Goal: Task Accomplishment & Management: Manage account settings

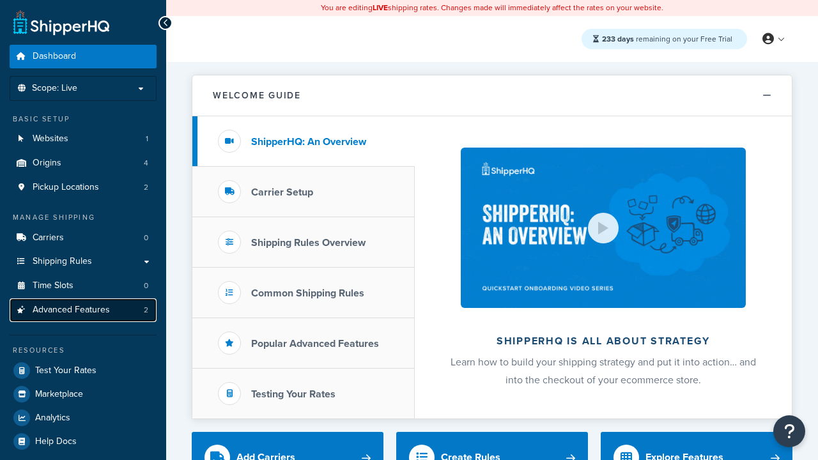
click at [83, 310] on span "Advanced Features" at bounding box center [71, 310] width 77 height 11
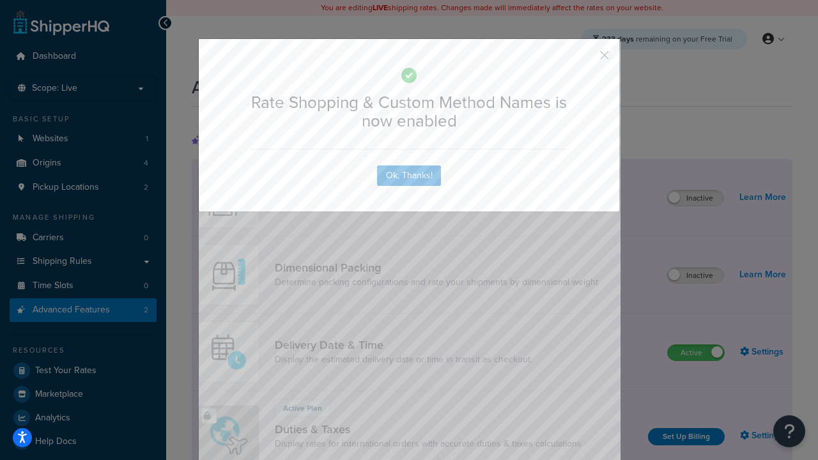
scroll to position [569, 0]
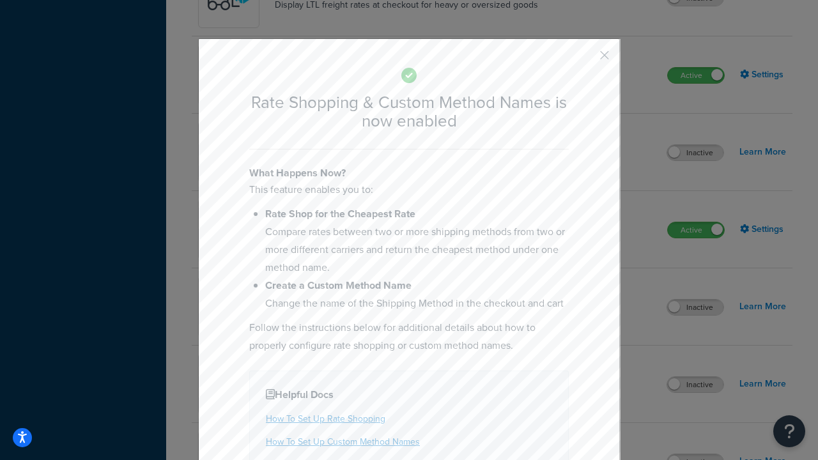
click at [585, 58] on button "button" at bounding box center [585, 59] width 3 height 3
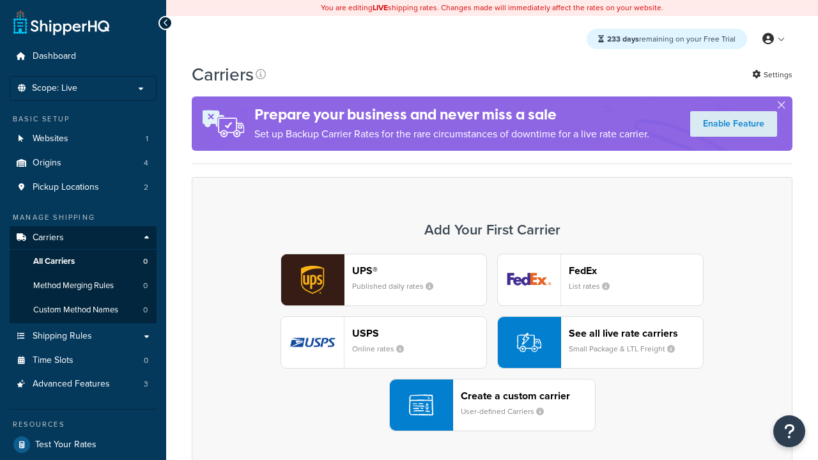
click at [492, 343] on div "UPS® Published daily rates FedEx List rates USPS Online rates See all live rate…" at bounding box center [492, 343] width 574 height 178
click at [600, 343] on div "See all live rate carriers Small Package & LTL Freight" at bounding box center [636, 342] width 134 height 31
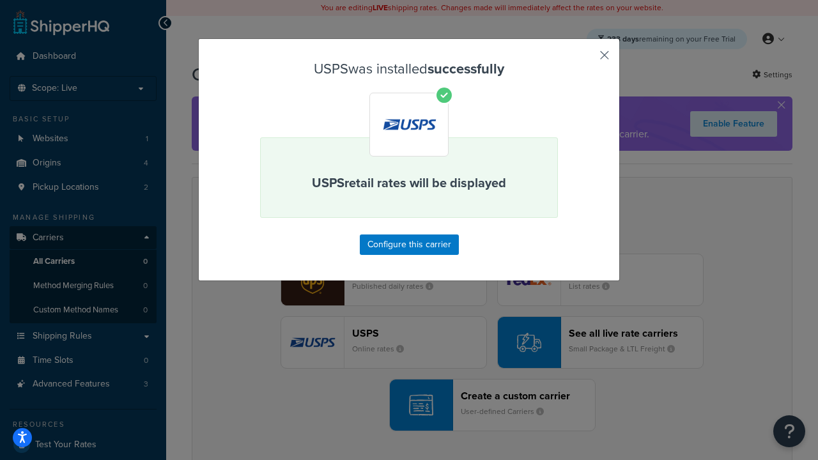
click at [585, 59] on button "button" at bounding box center [585, 59] width 3 height 3
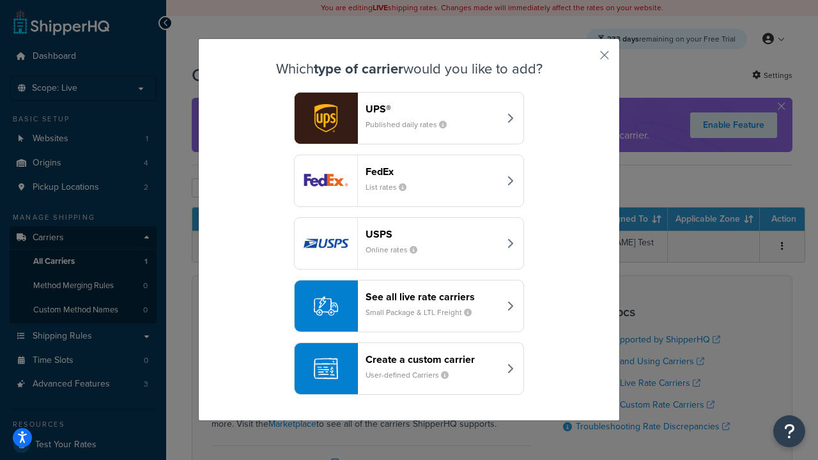
click at [409, 306] on div "See all live rate carriers Small Package & LTL Freight" at bounding box center [433, 306] width 134 height 31
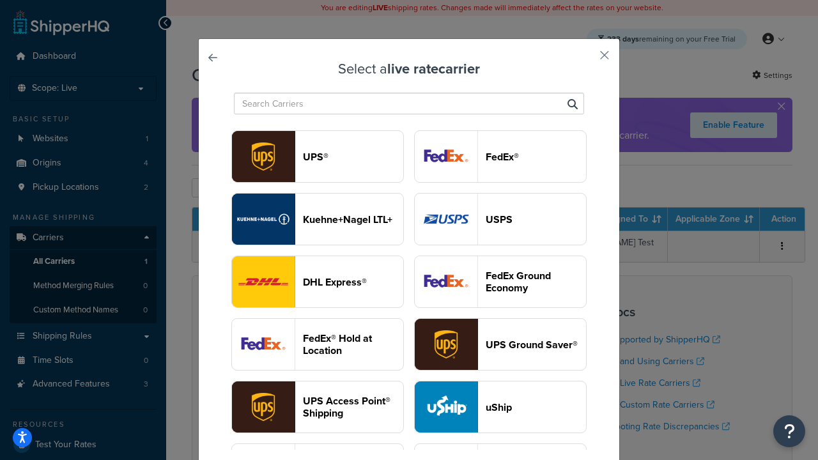
click at [500, 157] on header "FedEx®" at bounding box center [536, 157] width 100 height 12
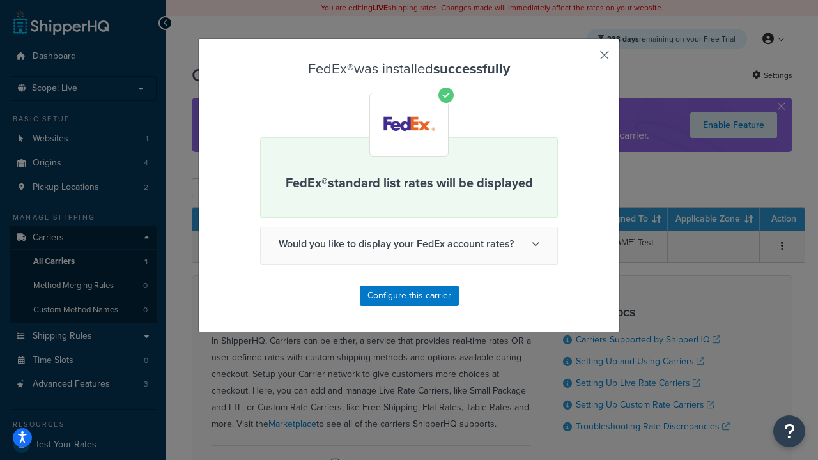
click at [585, 59] on button "button" at bounding box center [585, 59] width 3 height 3
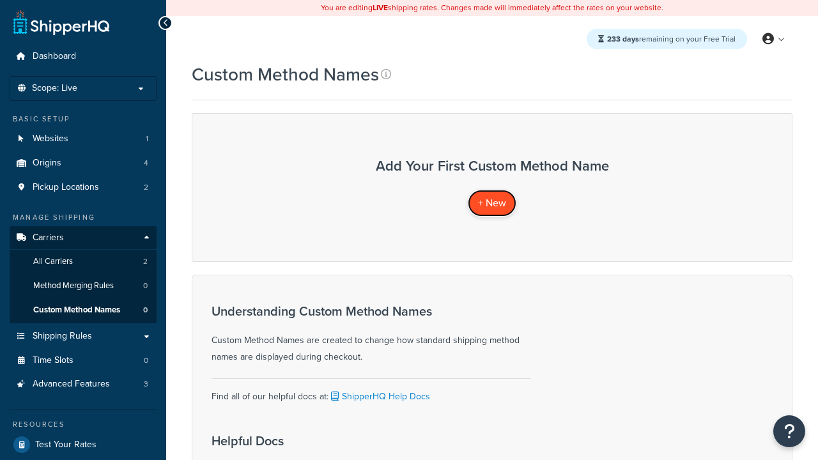
click at [492, 203] on span "+ New" at bounding box center [492, 203] width 28 height 15
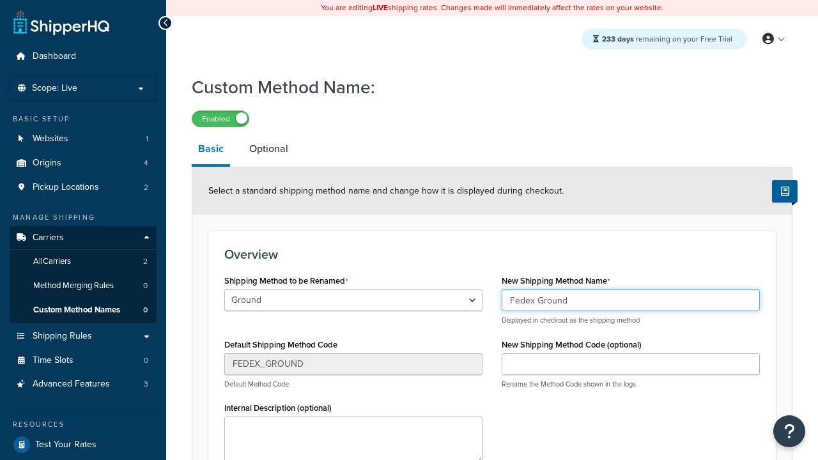
type input "Fedex Ground"
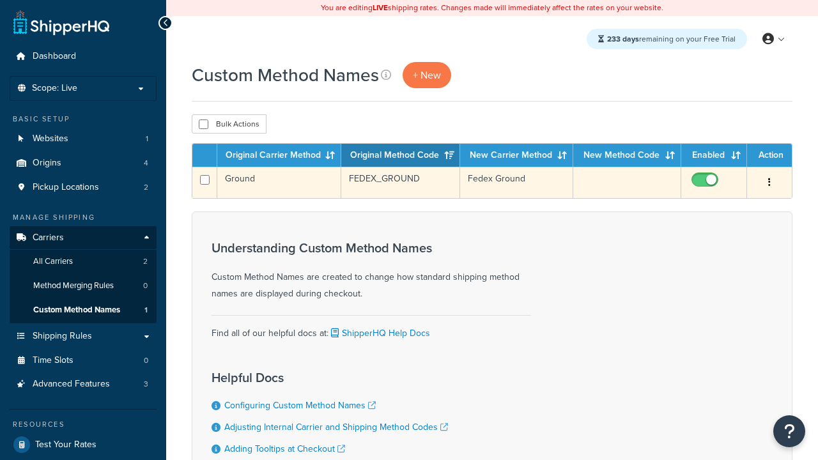
click at [770, 183] on icon "button" at bounding box center [769, 182] width 3 height 9
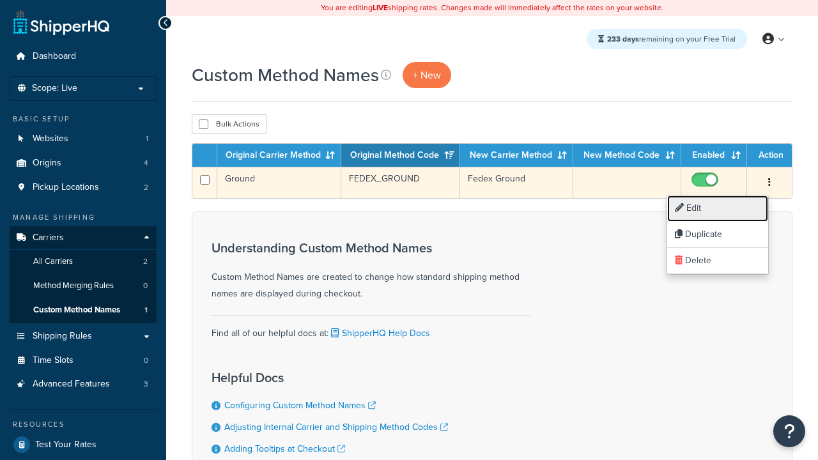
click at [718, 208] on link "Edit" at bounding box center [717, 209] width 101 height 26
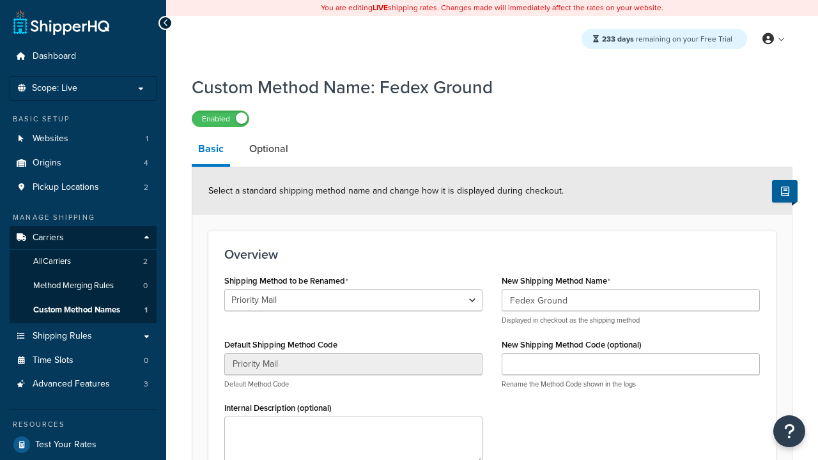
select select "707126"
type input "USPS Priority"
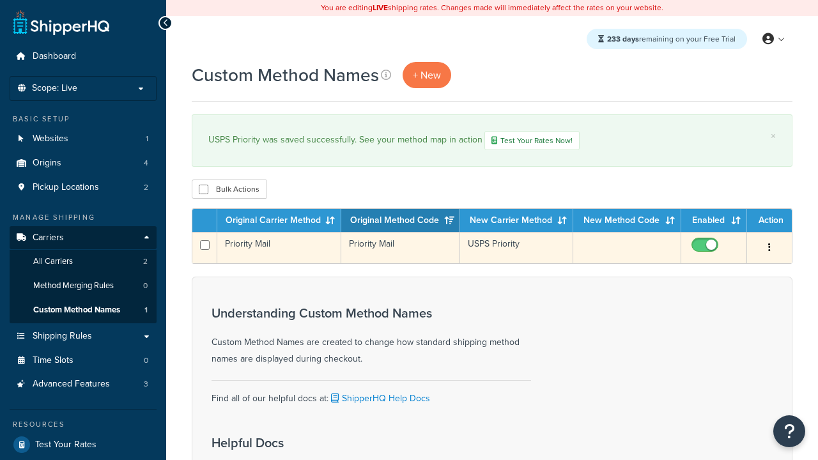
click at [770, 249] on icon "button" at bounding box center [769, 247] width 3 height 9
click at [718, 300] on link "Duplicate" at bounding box center [717, 301] width 101 height 26
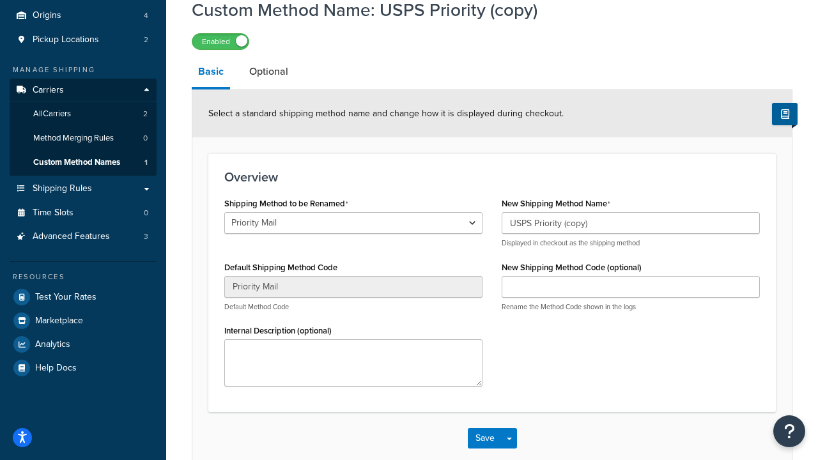
select select "707134"
type input "FEDEX_GROUND"
click at [484, 449] on button "Save" at bounding box center [485, 438] width 35 height 20
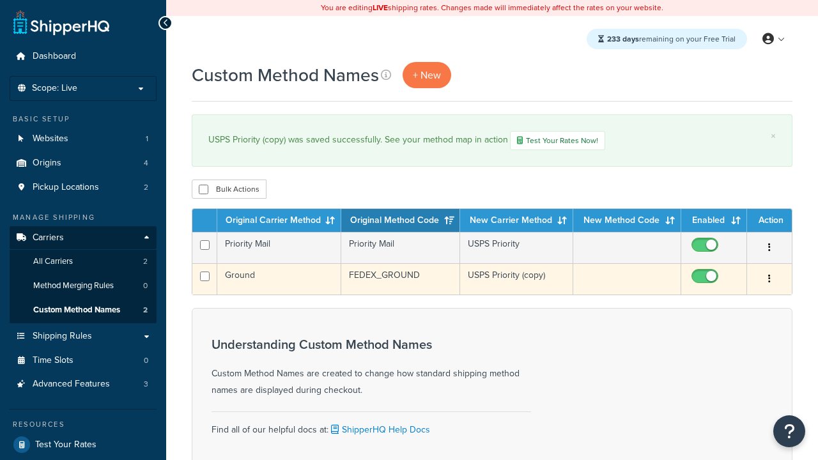
click at [770, 281] on icon "button" at bounding box center [769, 278] width 3 height 9
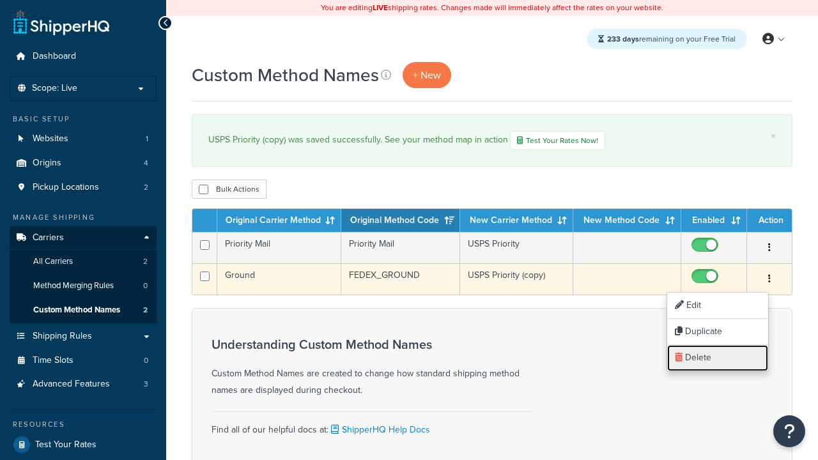
click at [718, 358] on link "Delete" at bounding box center [717, 358] width 101 height 26
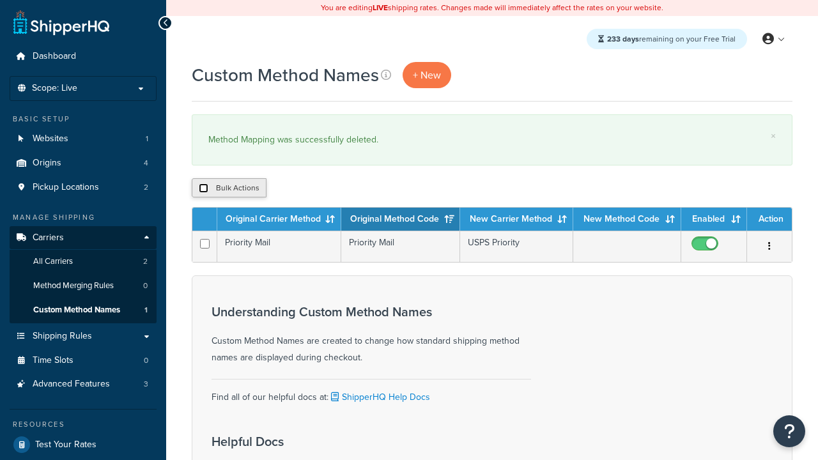
click at [203, 189] on input "checkbox" at bounding box center [204, 188] width 10 height 10
checkbox input "true"
click at [0, 0] on button "Delete" at bounding box center [0, 0] width 0 height 0
